Goal: Use online tool/utility: Utilize a website feature to perform a specific function

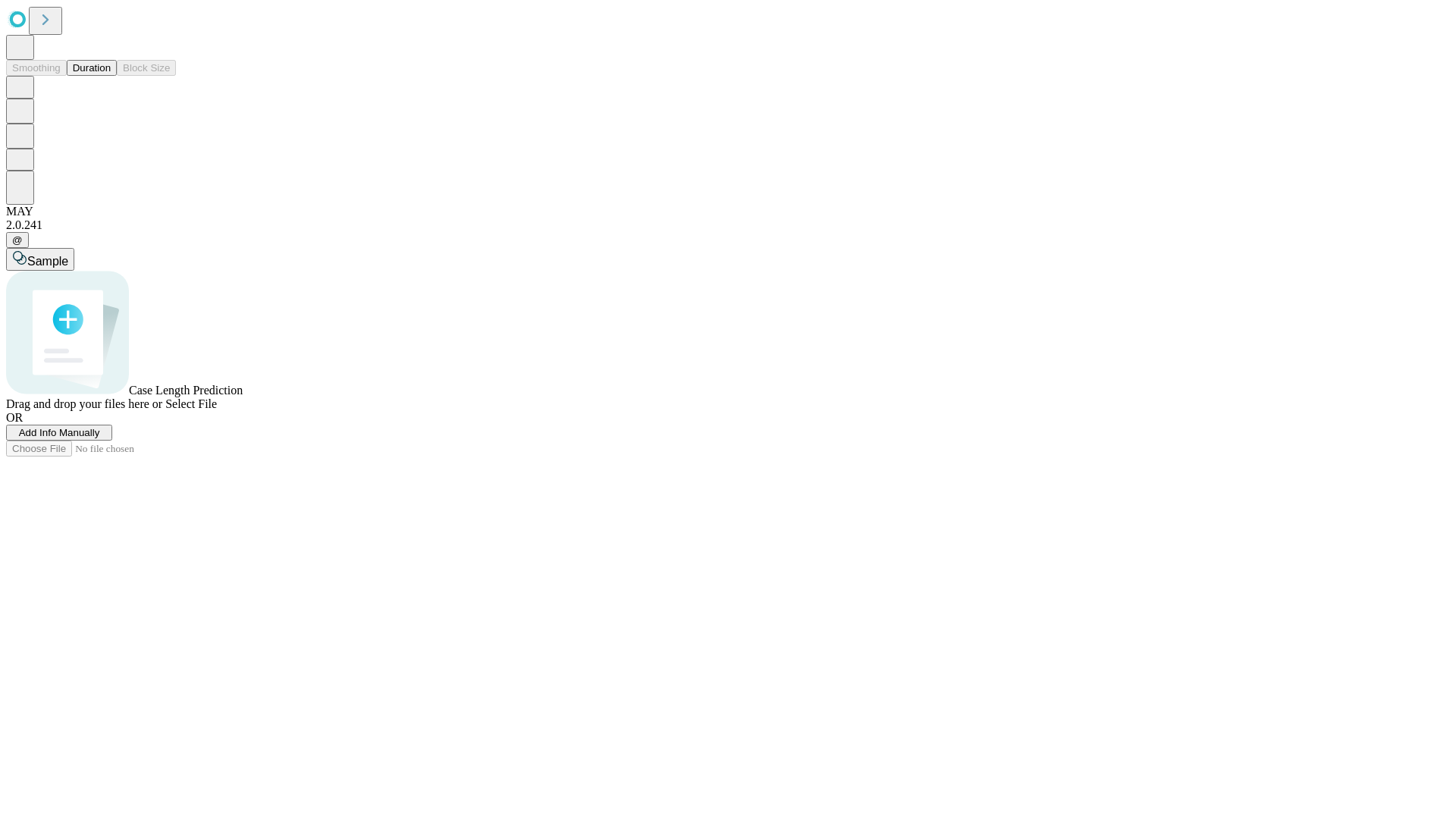
click at [111, 76] on button "Duration" at bounding box center [92, 67] width 50 height 16
click at [217, 410] on span "Select File" at bounding box center [191, 403] width 51 height 13
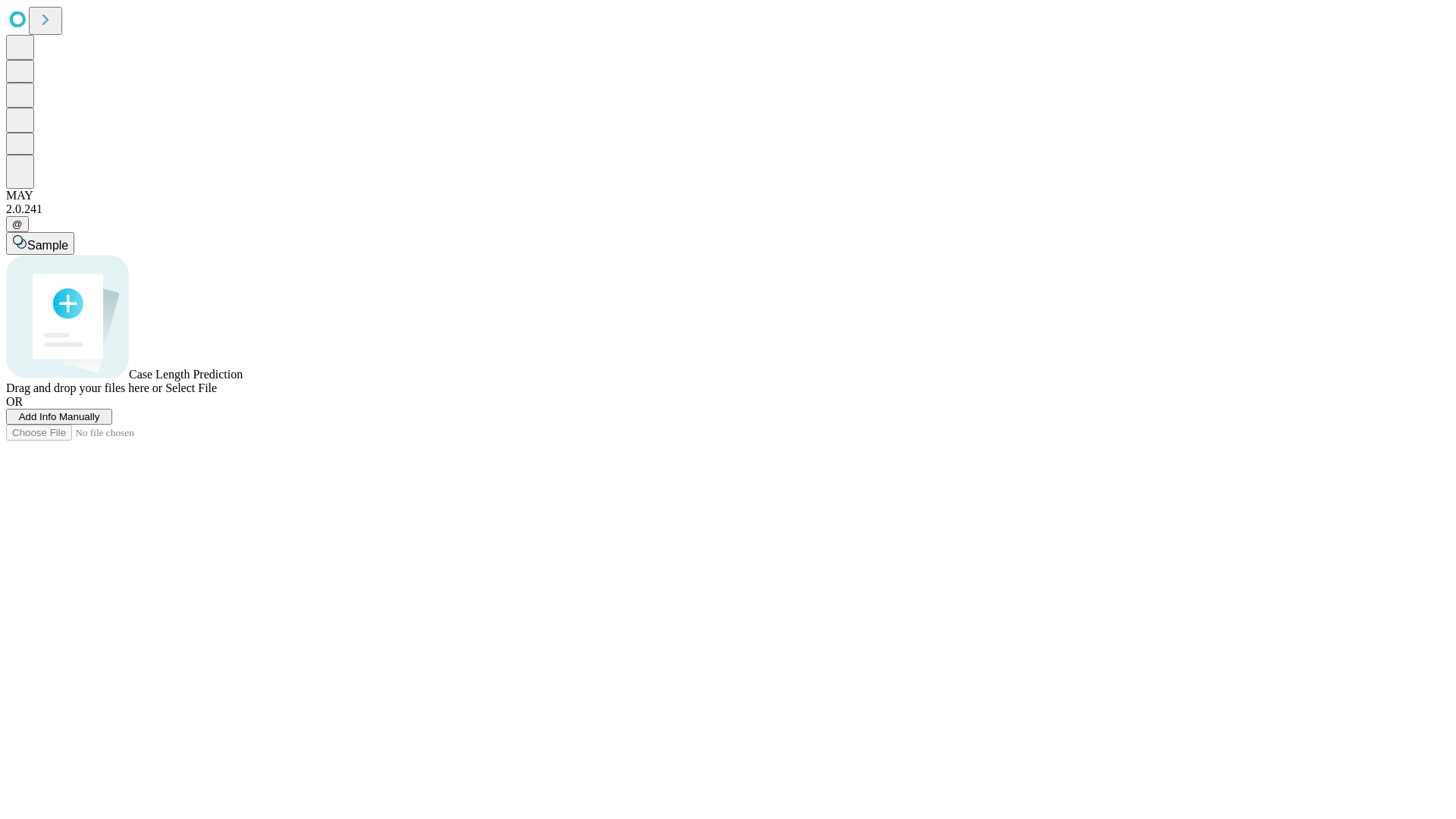
click at [217, 394] on span "Select File" at bounding box center [191, 387] width 51 height 13
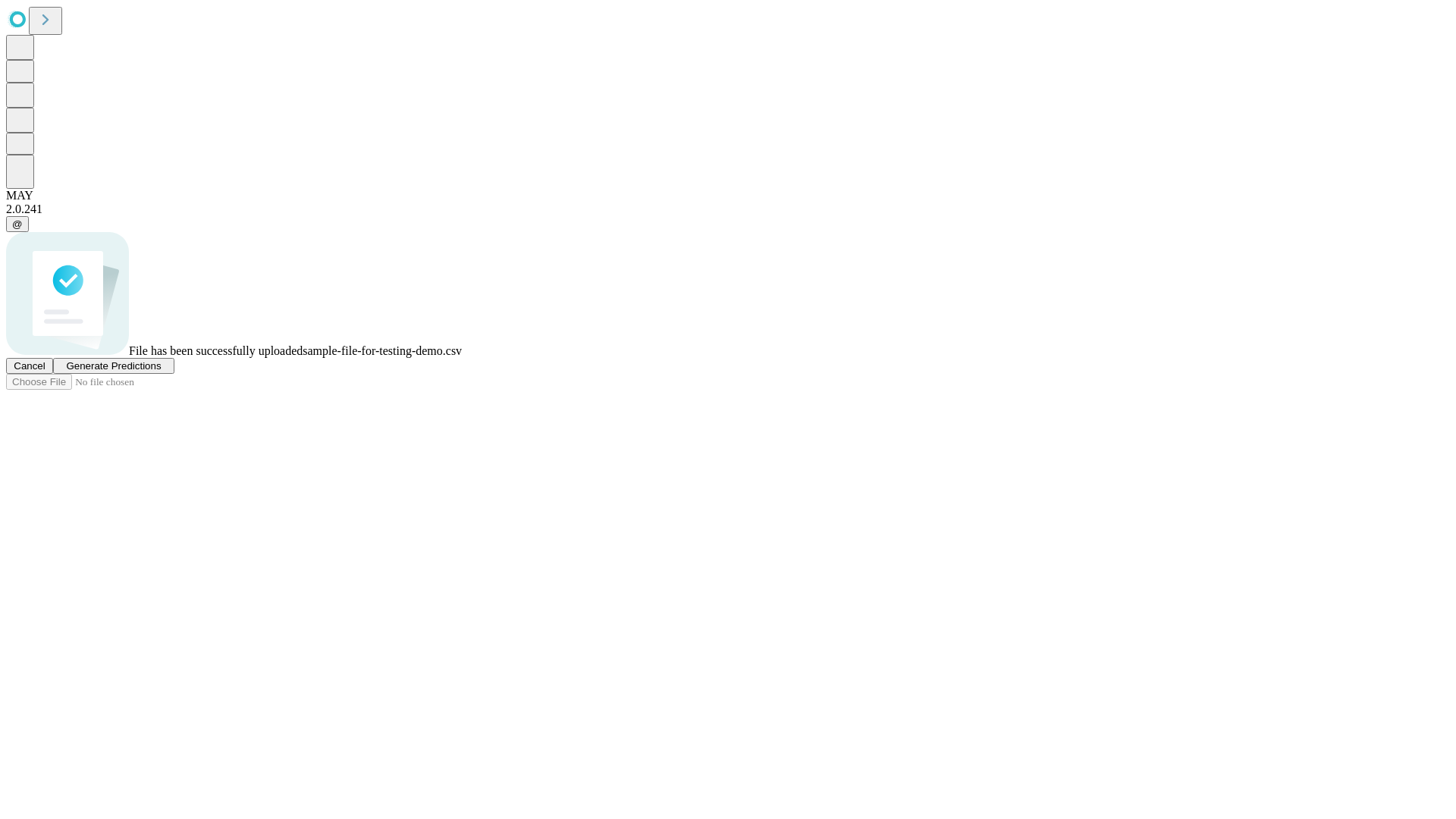
click at [160, 371] on span "Generate Predictions" at bounding box center [113, 366] width 95 height 12
